Goal: Navigation & Orientation: Find specific page/section

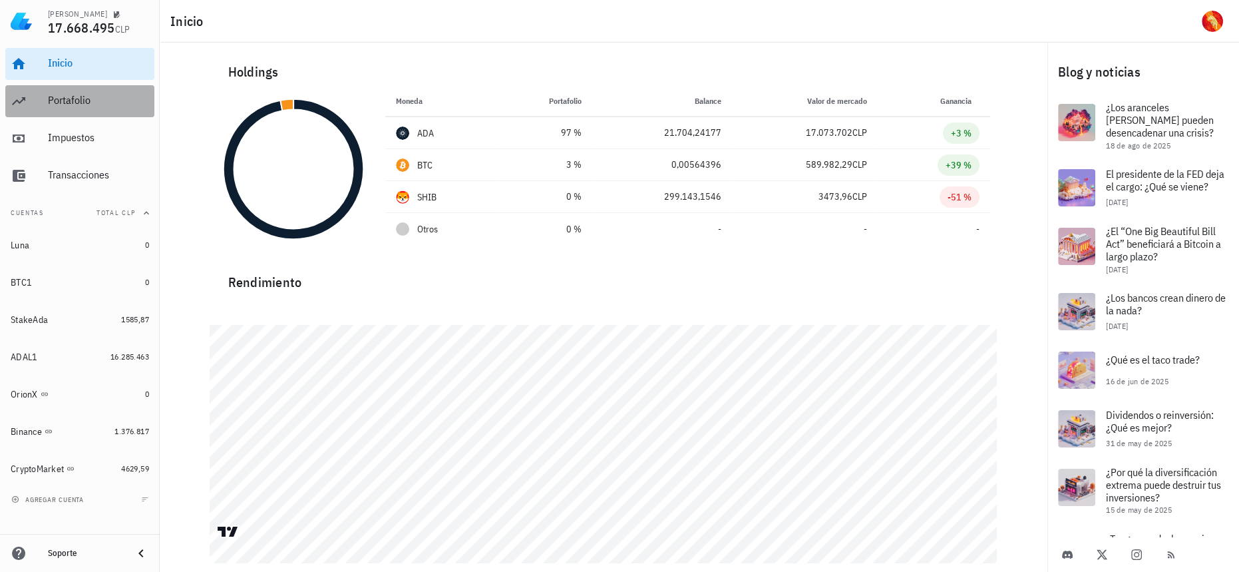
click at [78, 109] on div "Portafolio" at bounding box center [98, 101] width 101 height 30
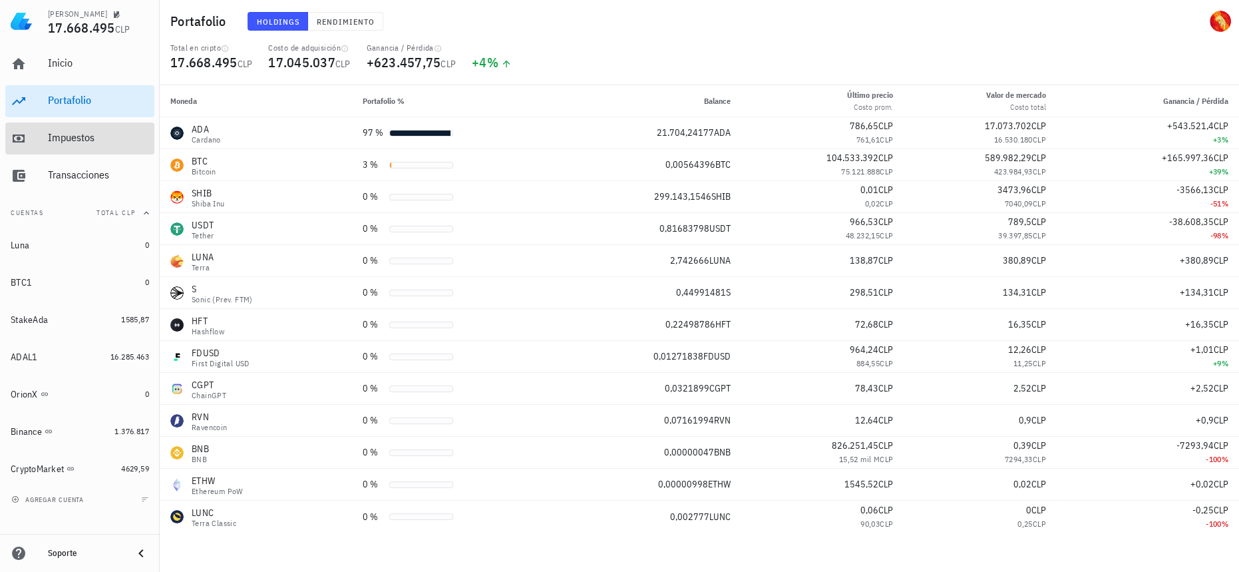
click at [109, 140] on div "Impuestos" at bounding box center [98, 137] width 101 height 13
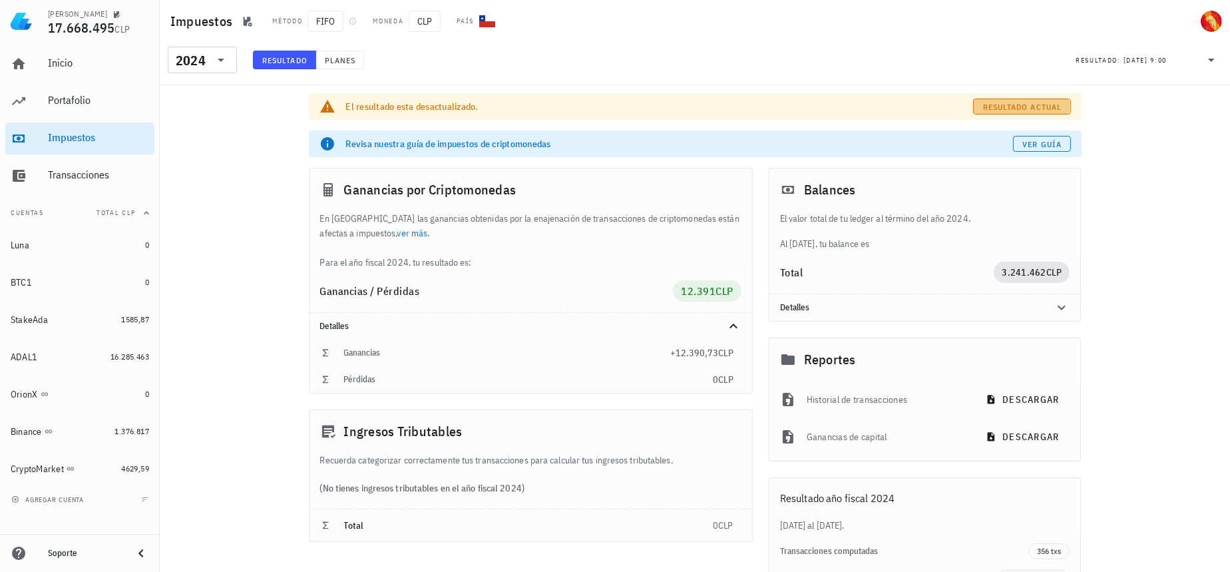
click at [1027, 102] on span "Resultado actual" at bounding box center [1021, 107] width 79 height 10
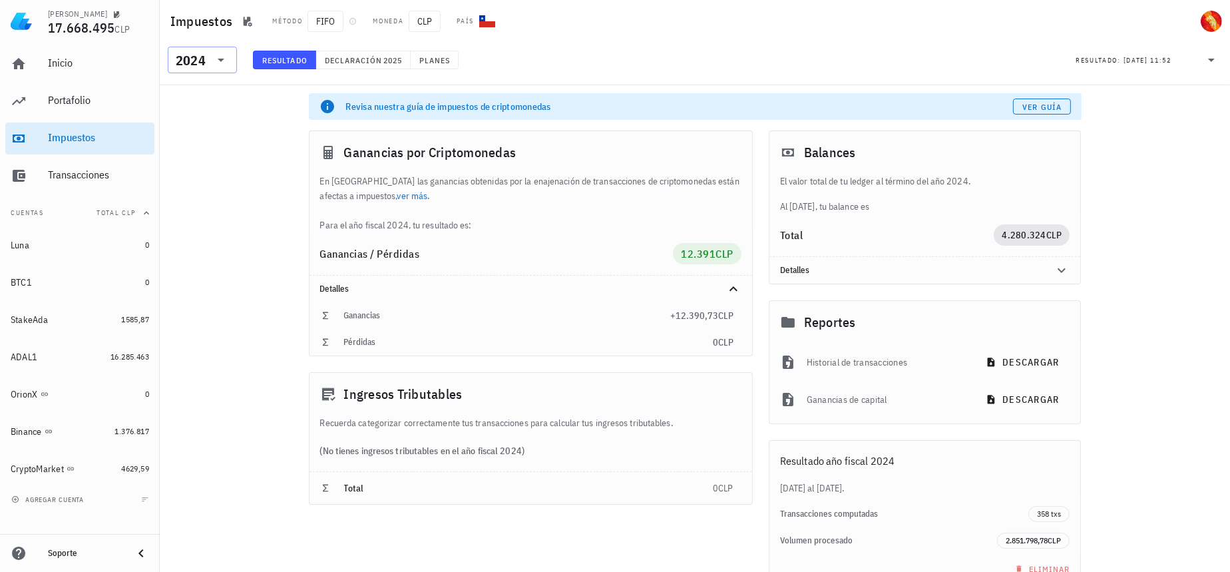
click at [191, 64] on div "2024" at bounding box center [191, 60] width 30 height 13
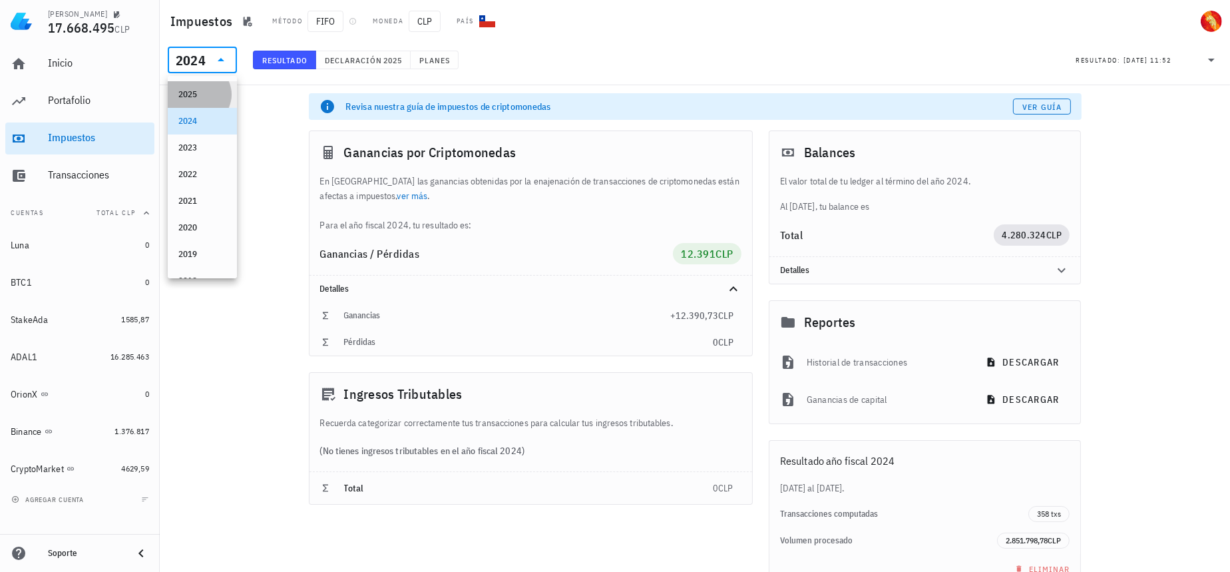
click at [204, 91] on div "2025" at bounding box center [202, 94] width 48 height 11
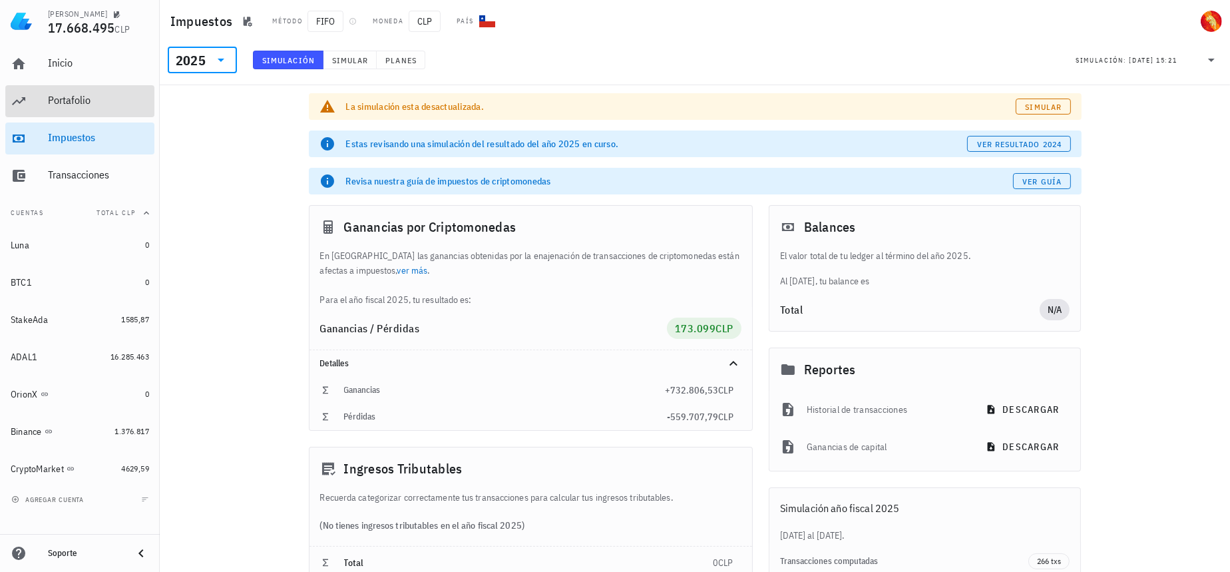
click at [102, 102] on div "Portafolio" at bounding box center [98, 100] width 101 height 13
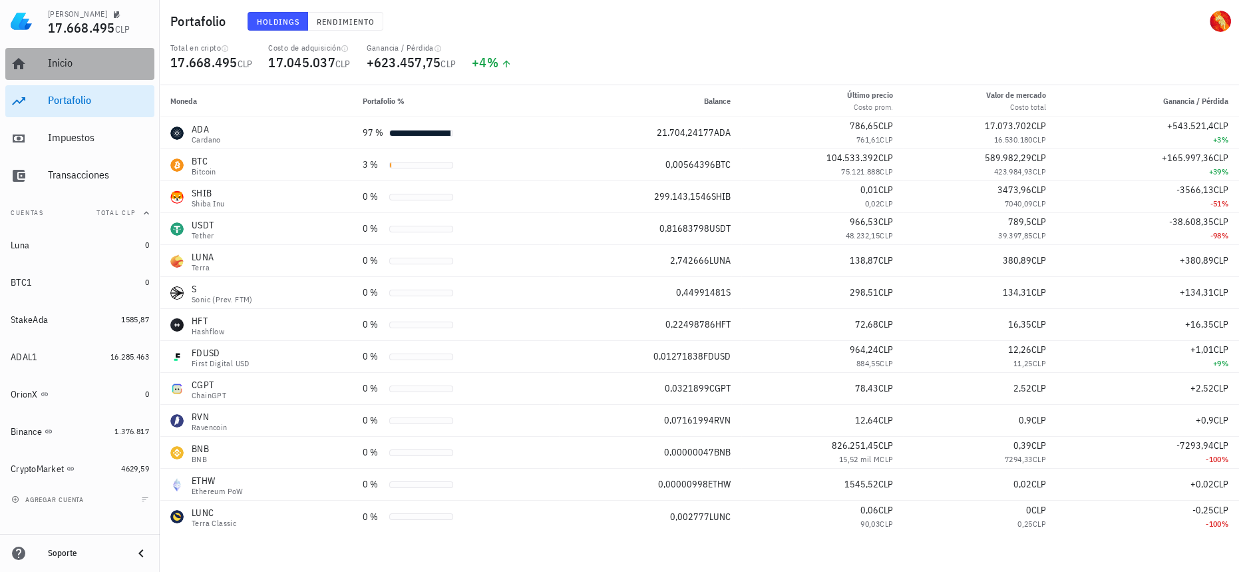
click at [113, 72] on div "Inicio" at bounding box center [98, 64] width 101 height 30
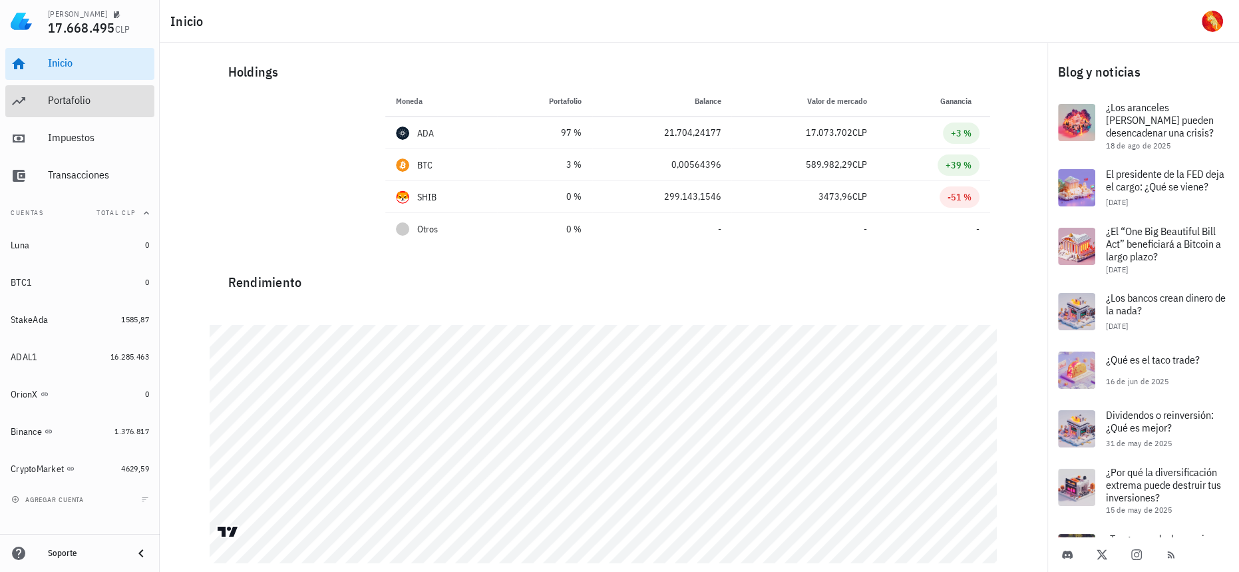
click at [122, 103] on div "Portafolio" at bounding box center [98, 100] width 101 height 13
